Goal: Transaction & Acquisition: Obtain resource

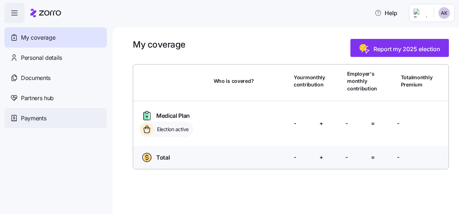
click at [19, 116] on div "Payments" at bounding box center [55, 118] width 103 height 20
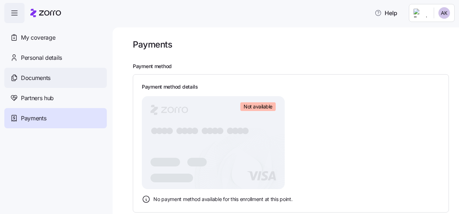
click at [21, 77] on span "Documents" at bounding box center [36, 78] width 30 height 9
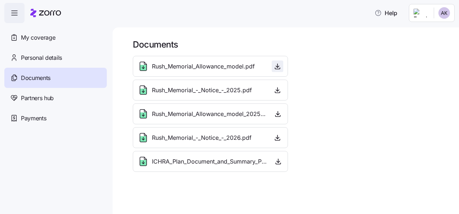
click at [277, 67] on icon "button" at bounding box center [277, 66] width 7 height 7
click at [276, 113] on icon "button" at bounding box center [277, 113] width 7 height 7
